Goal: Information Seeking & Learning: Check status

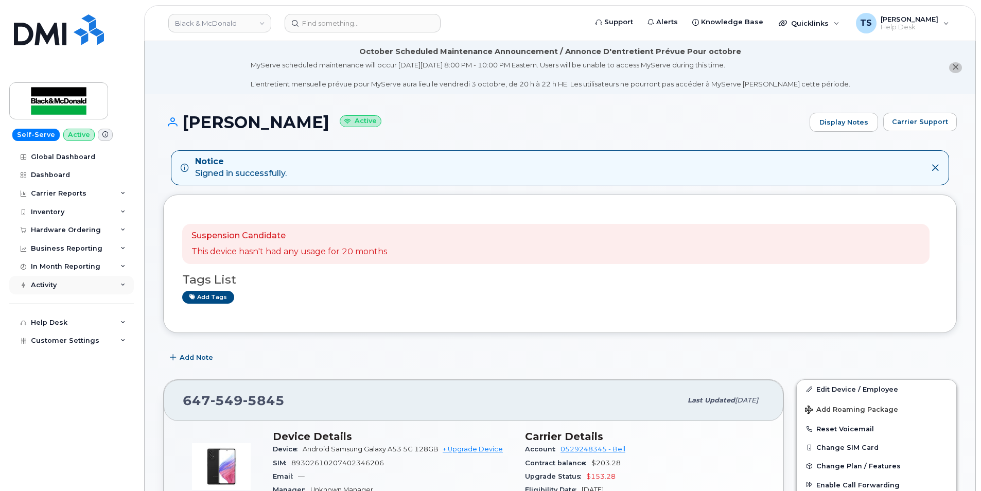
click at [41, 284] on div "Activity" at bounding box center [44, 285] width 26 height 8
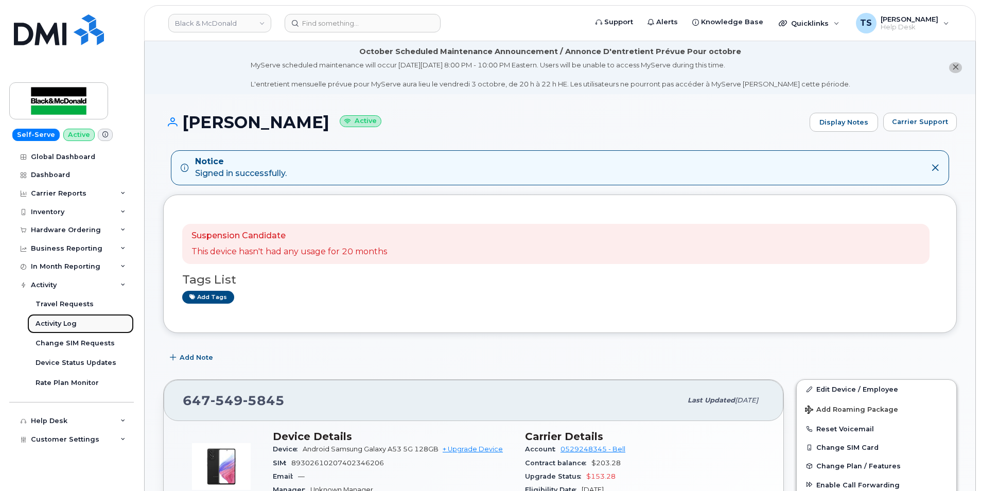
click at [56, 324] on div "Activity Log" at bounding box center [56, 323] width 41 height 9
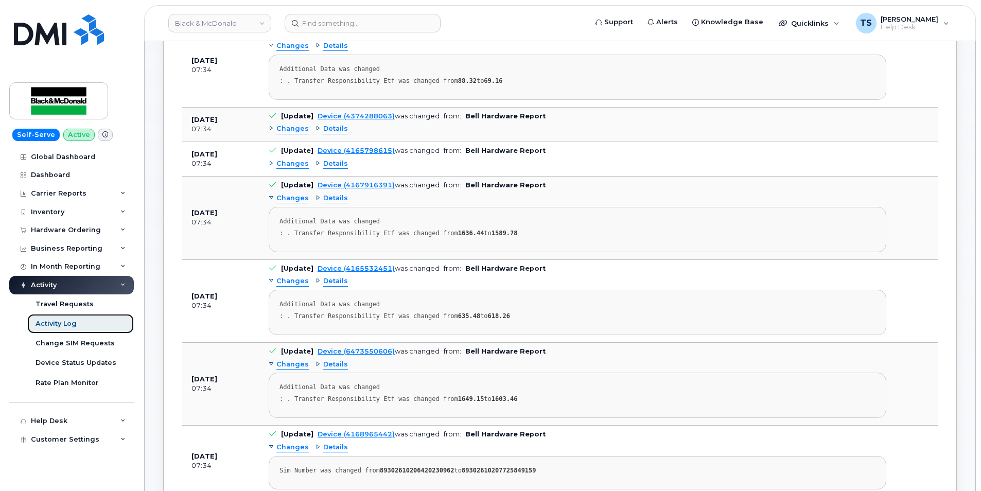
scroll to position [446, 0]
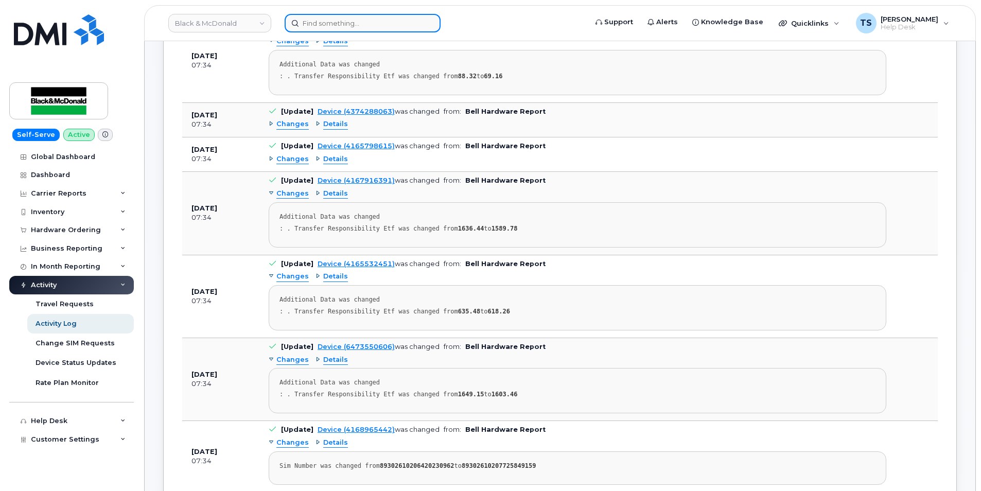
click at [336, 26] on input at bounding box center [363, 23] width 156 height 19
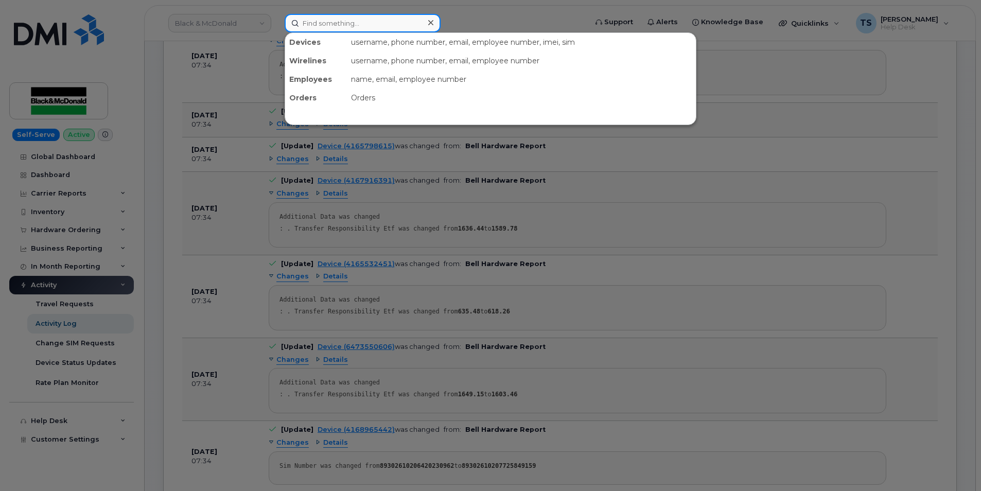
paste input "[PHONE_NUMBER]"
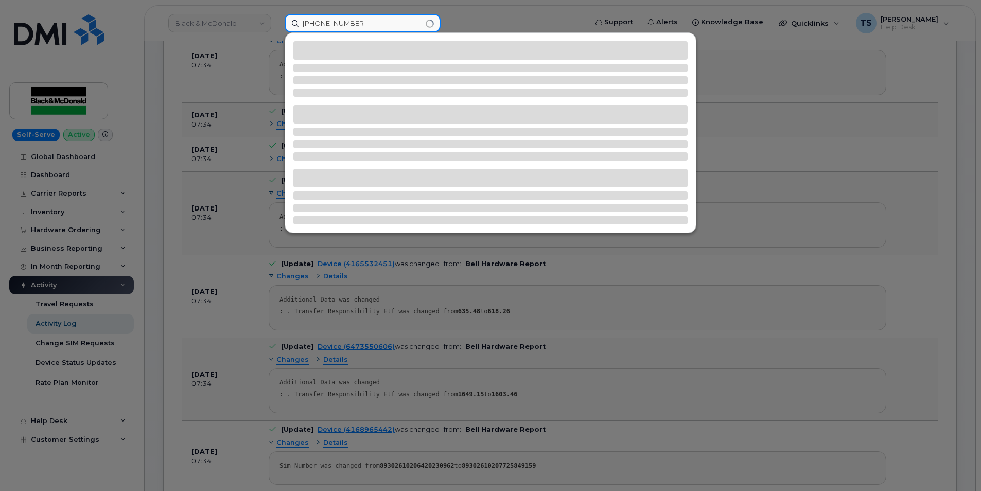
type input "[PHONE_NUMBER]"
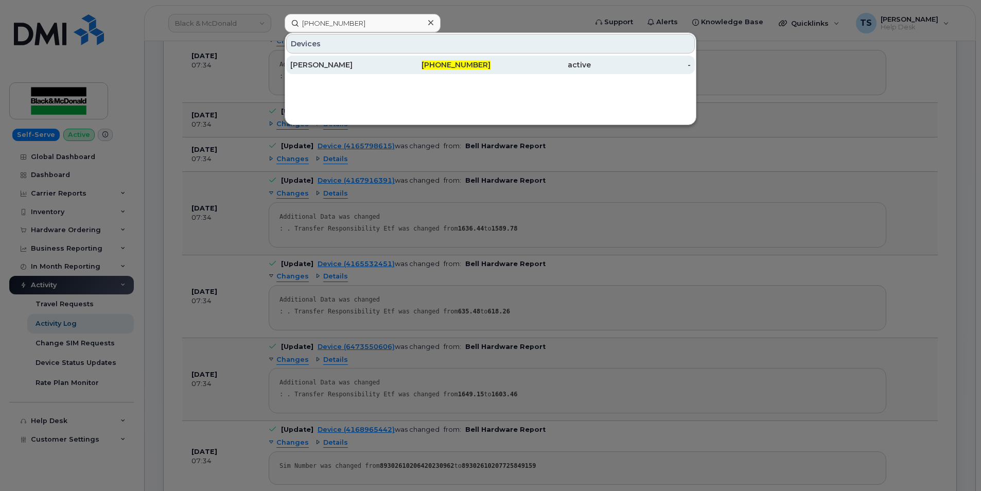
click at [456, 62] on span "[PHONE_NUMBER]" at bounding box center [456, 64] width 69 height 9
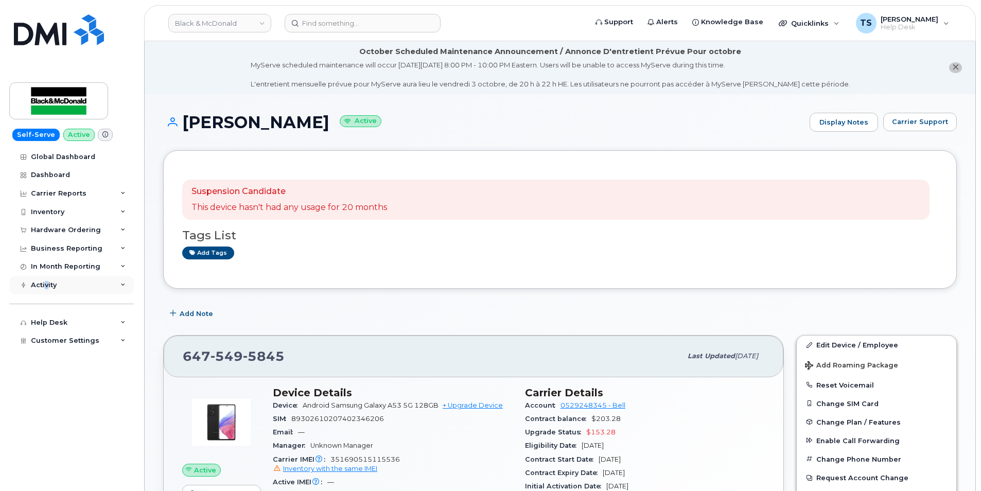
click at [47, 276] on div "Activity" at bounding box center [71, 285] width 125 height 19
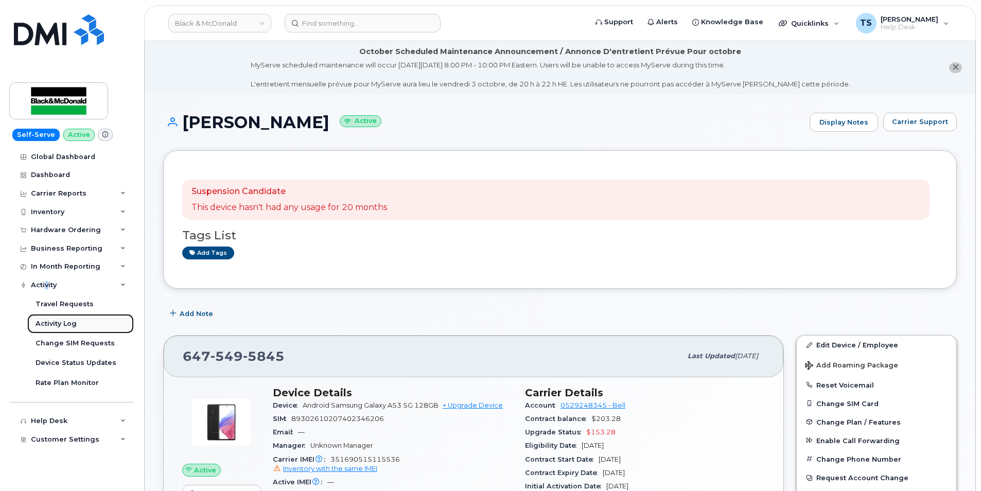
drag, startPoint x: 47, startPoint y: 276, endPoint x: 50, endPoint y: 324, distance: 48.0
click at [50, 324] on div "Activity Log" at bounding box center [56, 323] width 41 height 9
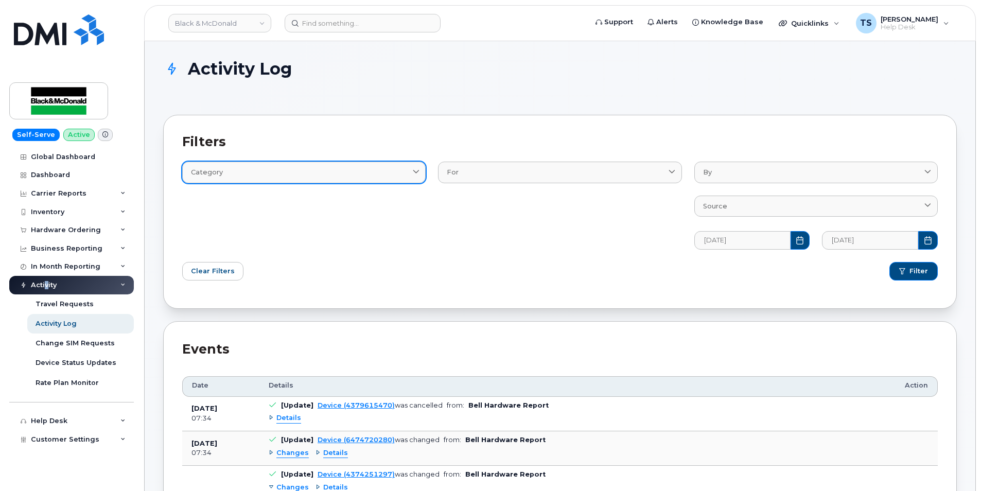
click at [388, 176] on div "Category" at bounding box center [304, 172] width 226 height 10
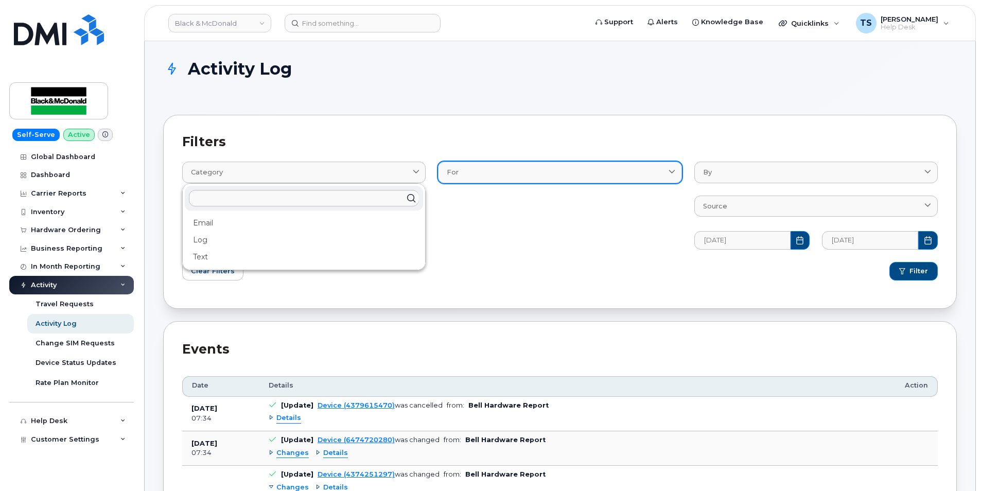
click at [506, 168] on div "For" at bounding box center [560, 172] width 226 height 10
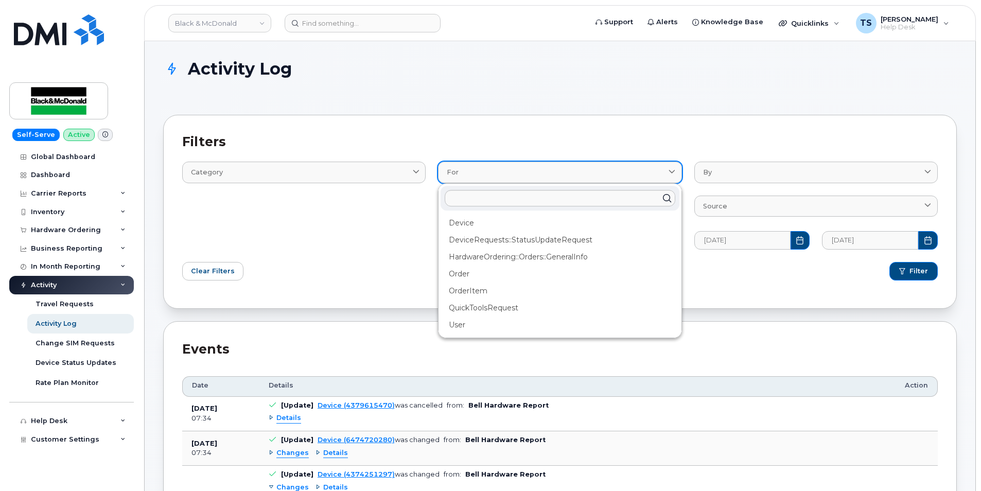
click at [506, 168] on div "For" at bounding box center [560, 172] width 226 height 10
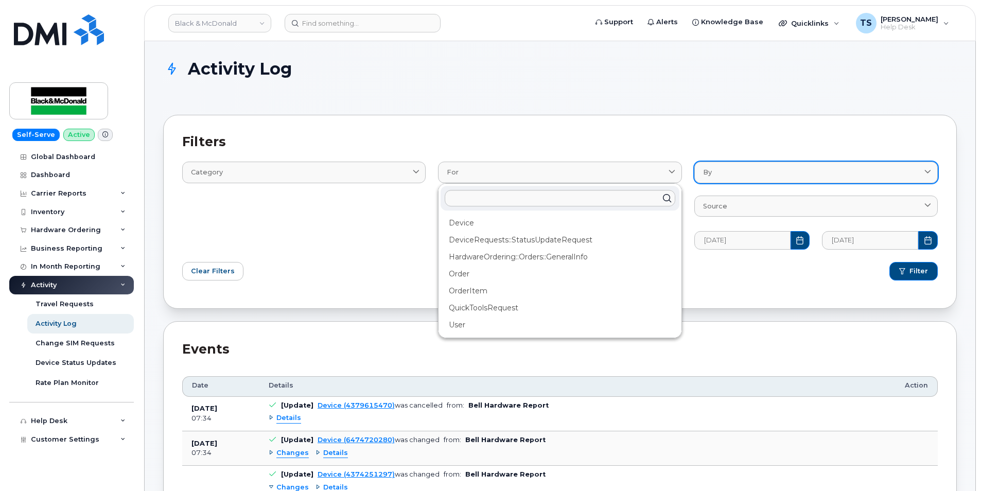
click at [723, 171] on div "By" at bounding box center [816, 172] width 226 height 10
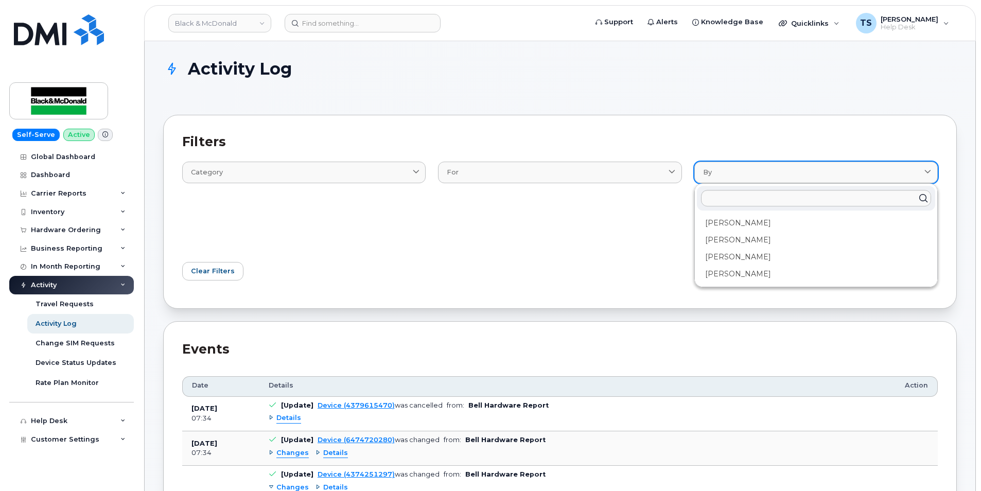
click at [723, 171] on div "By" at bounding box center [816, 172] width 226 height 10
click at [638, 268] on div "Filter" at bounding box center [752, 271] width 384 height 31
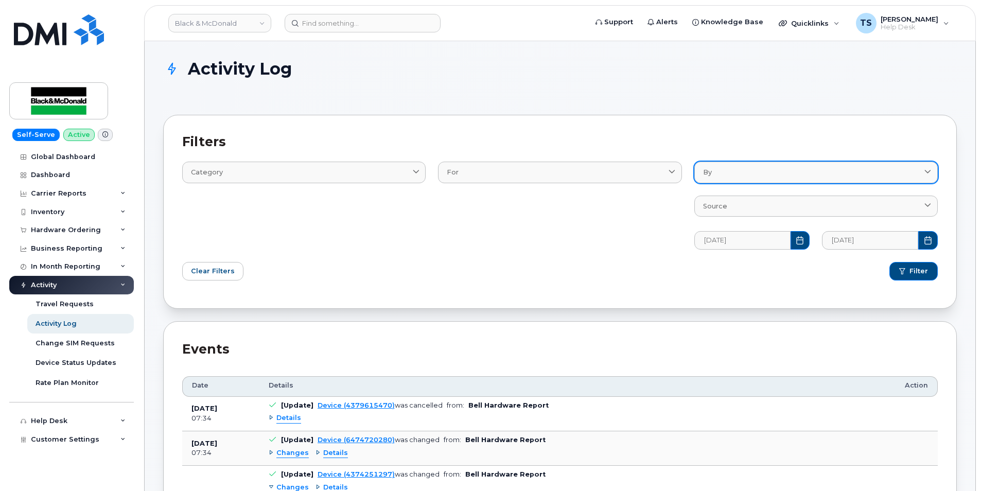
click at [713, 171] on div "By" at bounding box center [816, 172] width 226 height 10
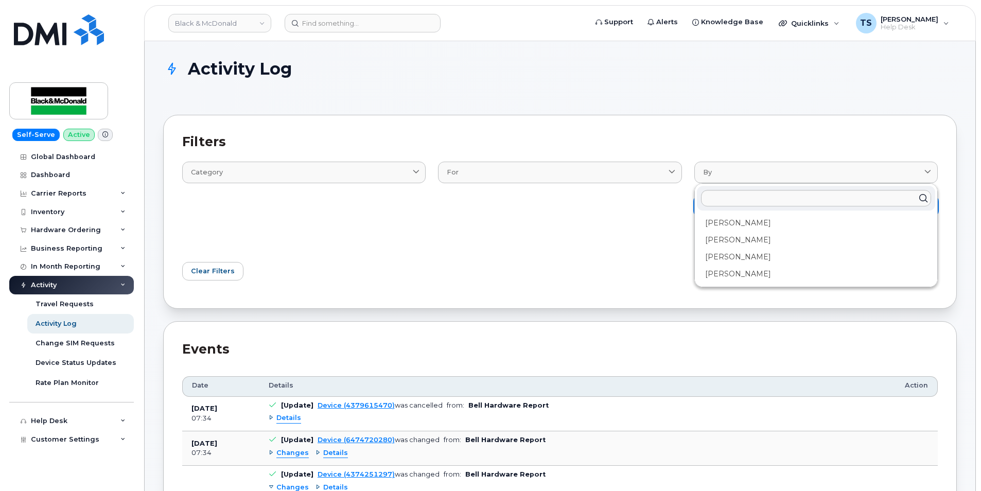
click at [722, 221] on div "Huma Naseer" at bounding box center [816, 223] width 238 height 17
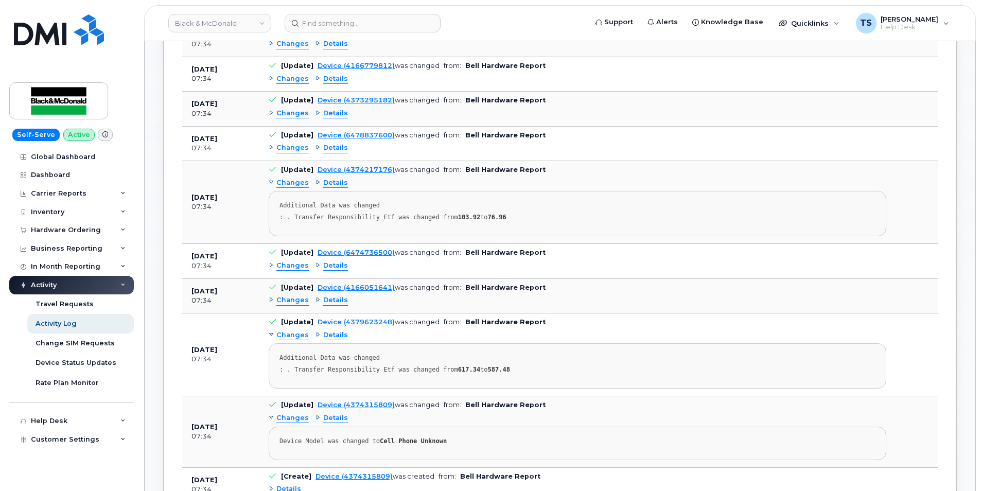
scroll to position [1304, 0]
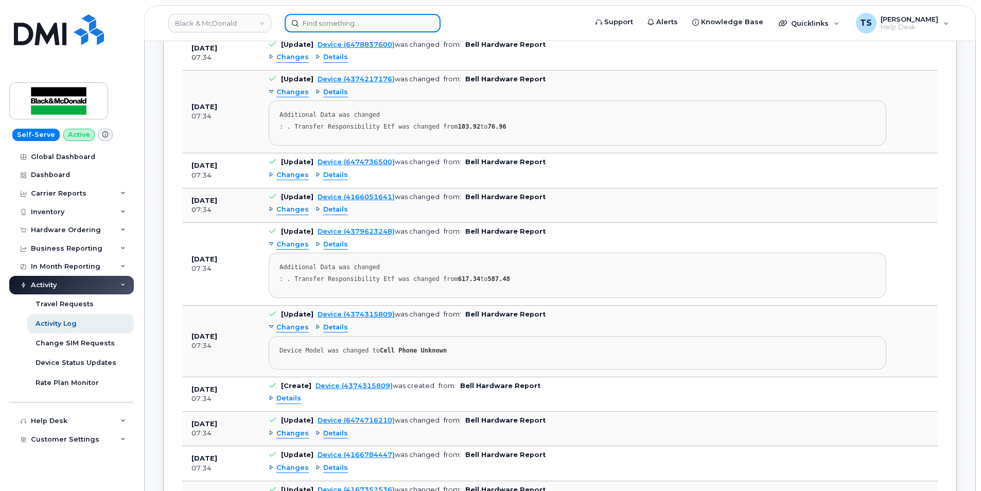
drag, startPoint x: 351, startPoint y: 15, endPoint x: 351, endPoint y: 23, distance: 7.7
click at [351, 15] on input at bounding box center [363, 23] width 156 height 19
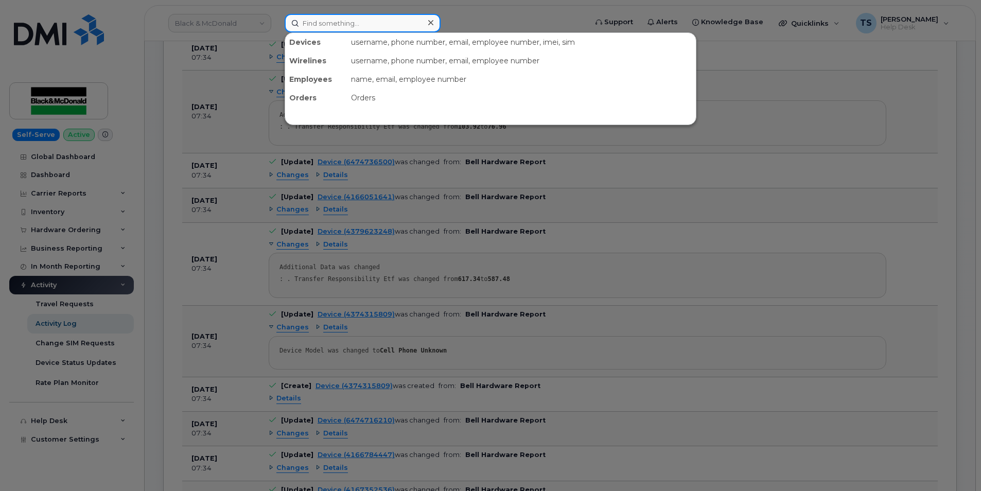
paste input "647-549-5845"
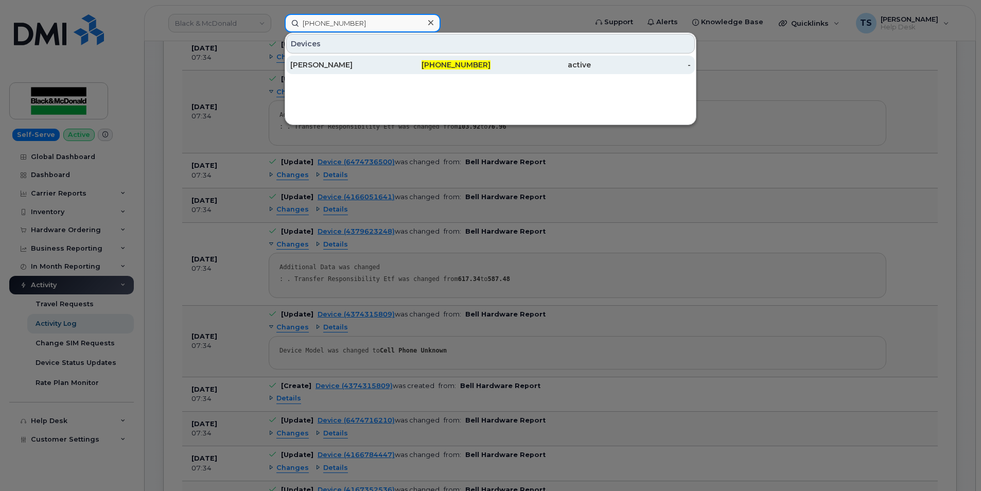
type input "647-549-5845"
click at [549, 67] on div "active" at bounding box center [541, 65] width 100 height 10
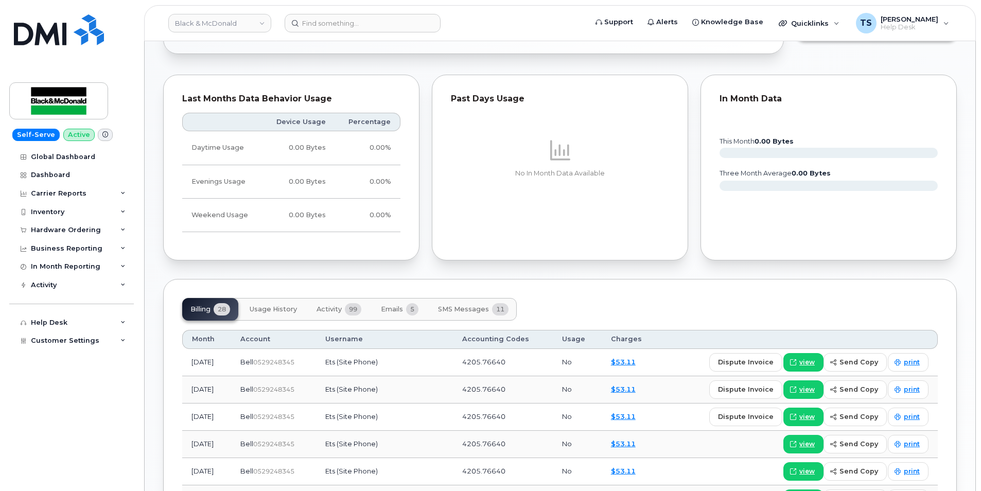
scroll to position [583, 0]
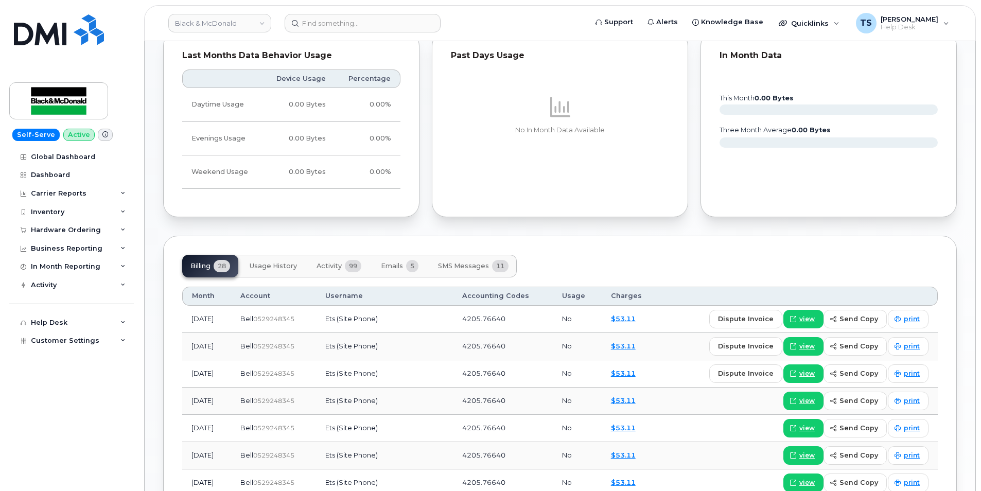
drag, startPoint x: 287, startPoint y: 262, endPoint x: 285, endPoint y: 267, distance: 5.5
click at [287, 264] on span "Usage History" at bounding box center [273, 266] width 47 height 8
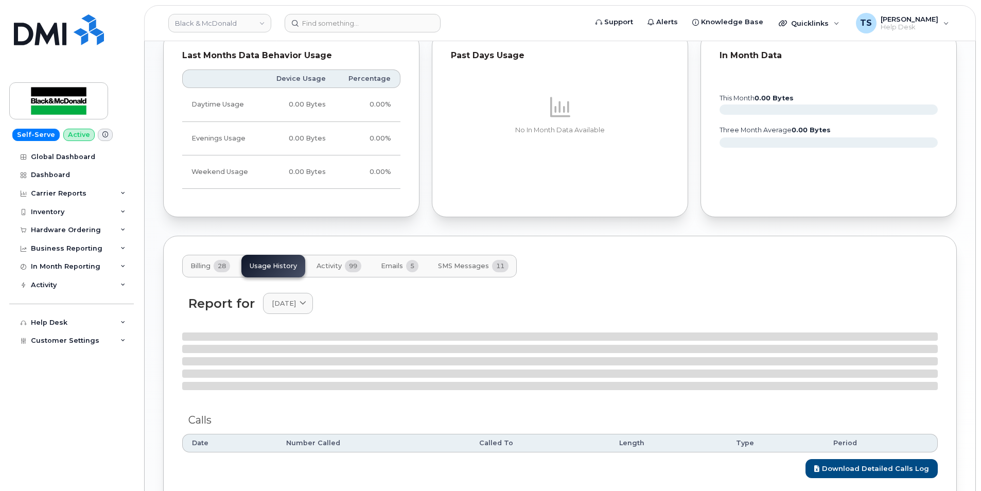
click at [330, 267] on span "Activity" at bounding box center [329, 266] width 25 height 8
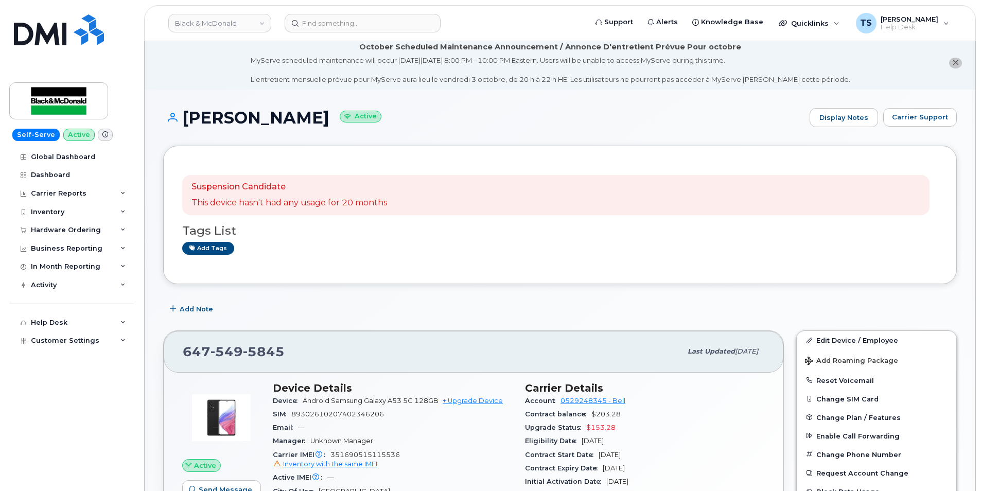
scroll to position [0, 0]
